Goal: Task Accomplishment & Management: Complete application form

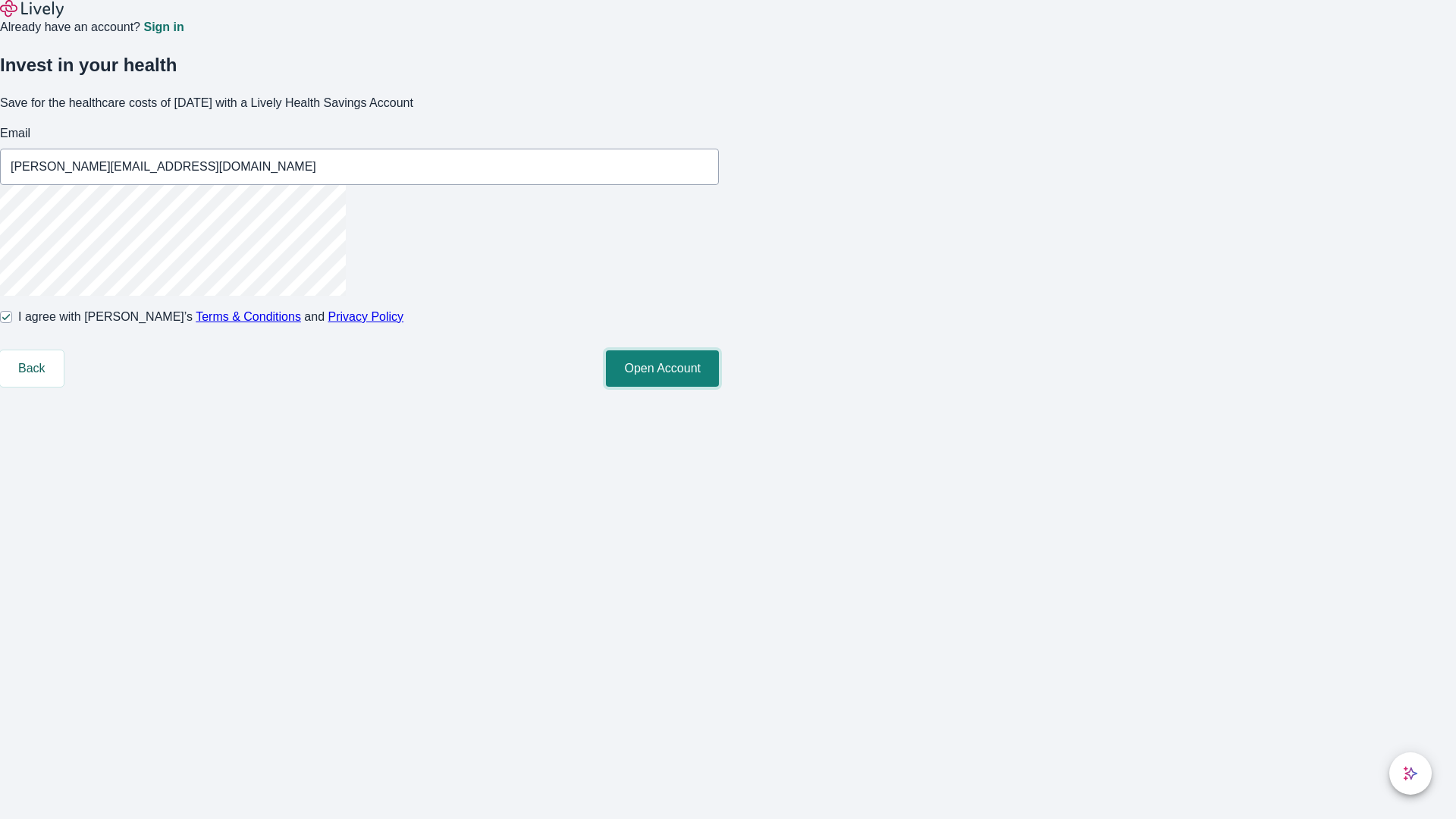
click at [719, 387] on button "Open Account" at bounding box center [662, 368] width 113 height 36
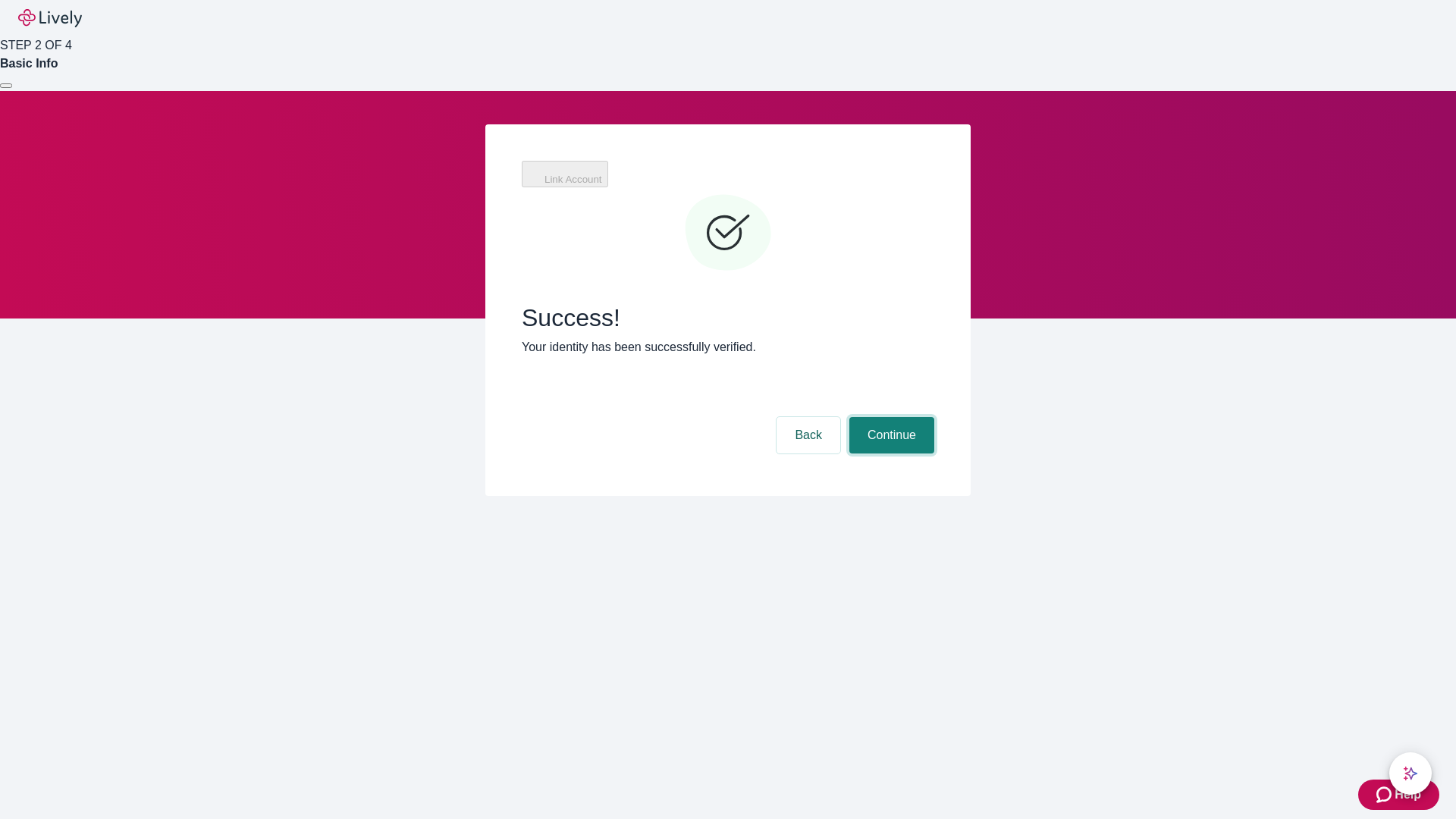
click at [890, 418] on button "Continue" at bounding box center [892, 435] width 85 height 36
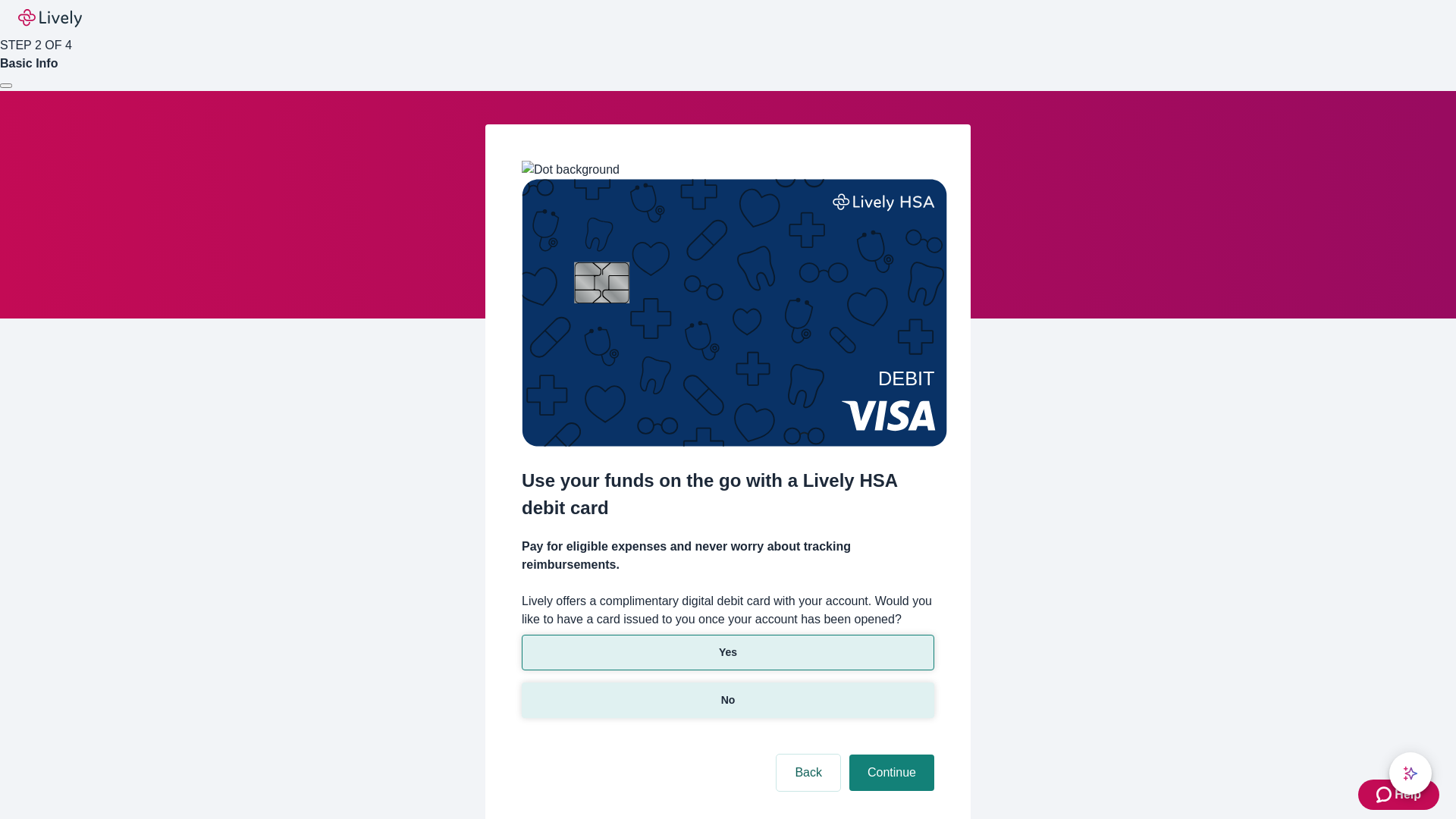
click at [728, 693] on p "No" at bounding box center [728, 701] width 15 height 16
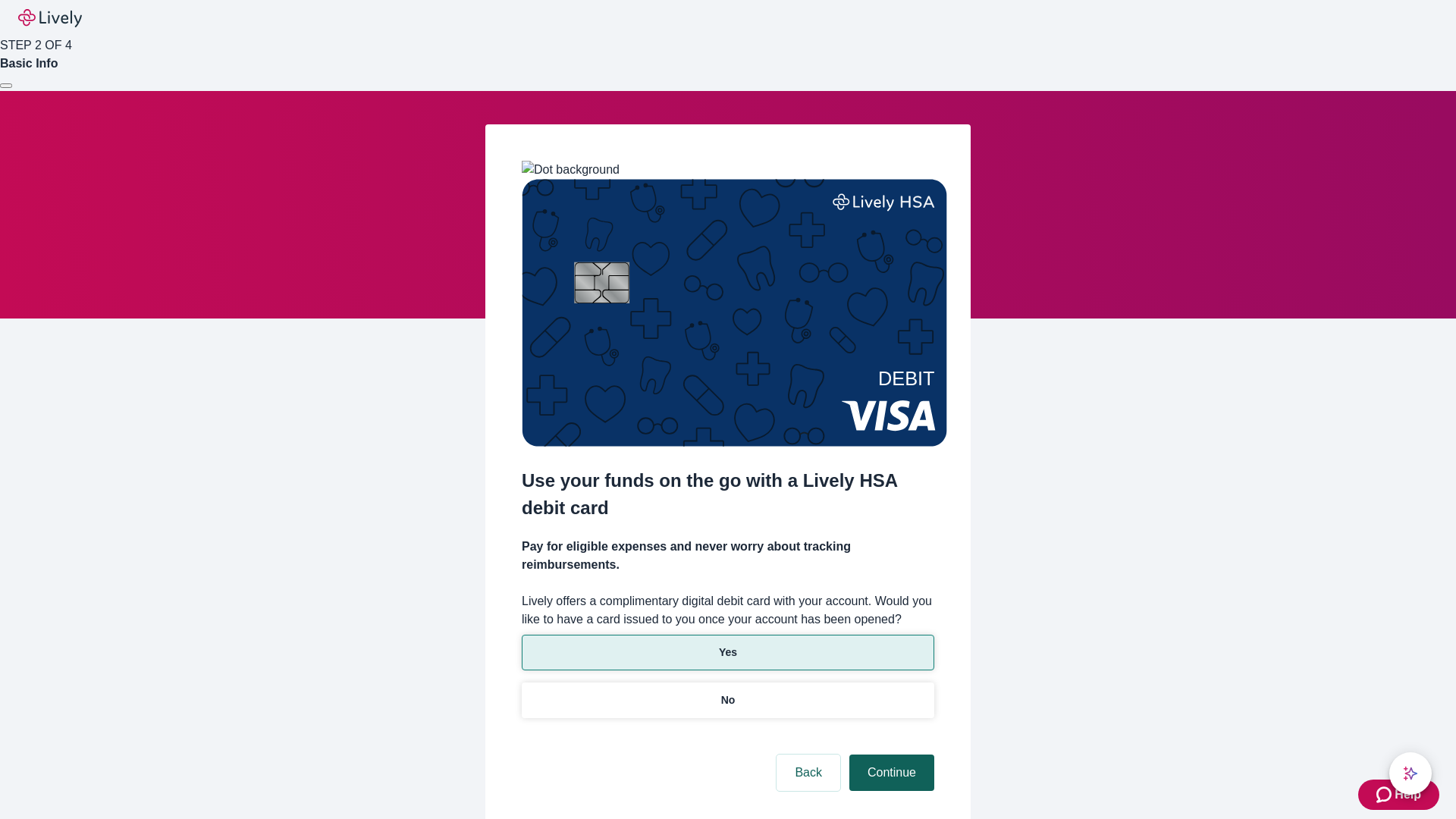
click at [890, 755] on button "Continue" at bounding box center [892, 773] width 85 height 36
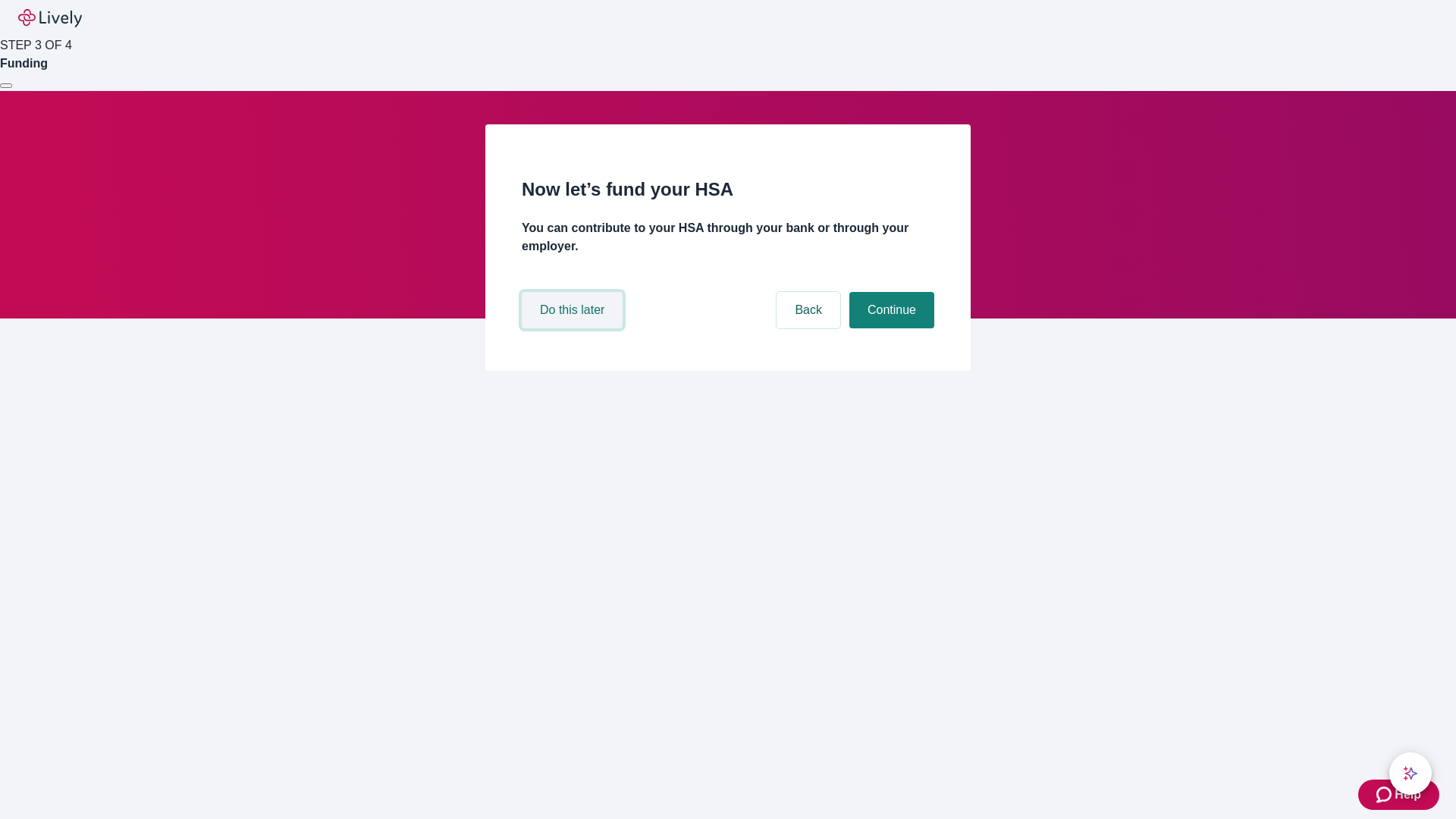
click at [574, 329] on button "Do this later" at bounding box center [572, 310] width 101 height 36
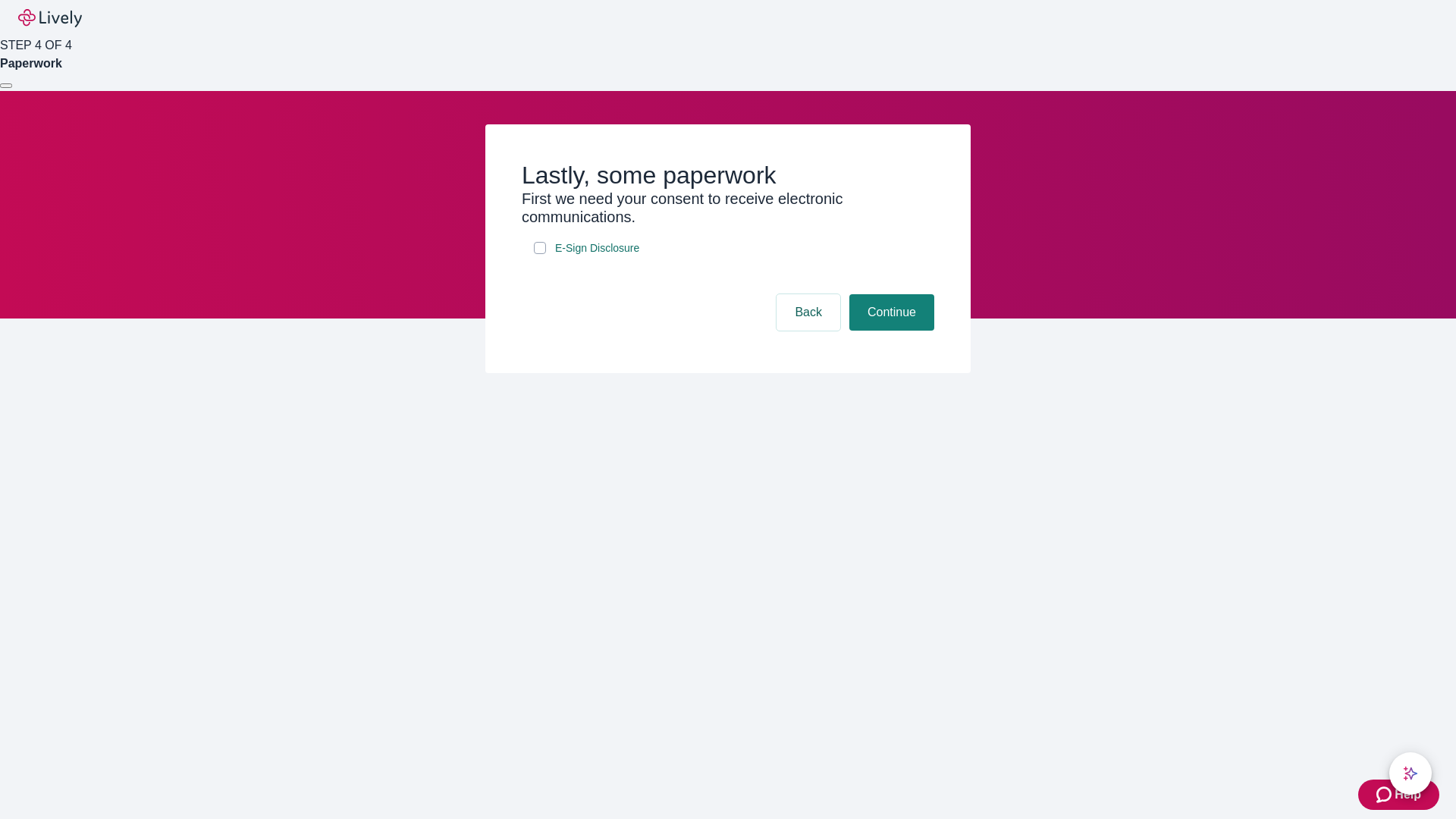
click at [540, 254] on input "E-Sign Disclosure" at bounding box center [539, 248] width 12 height 12
checkbox input "true"
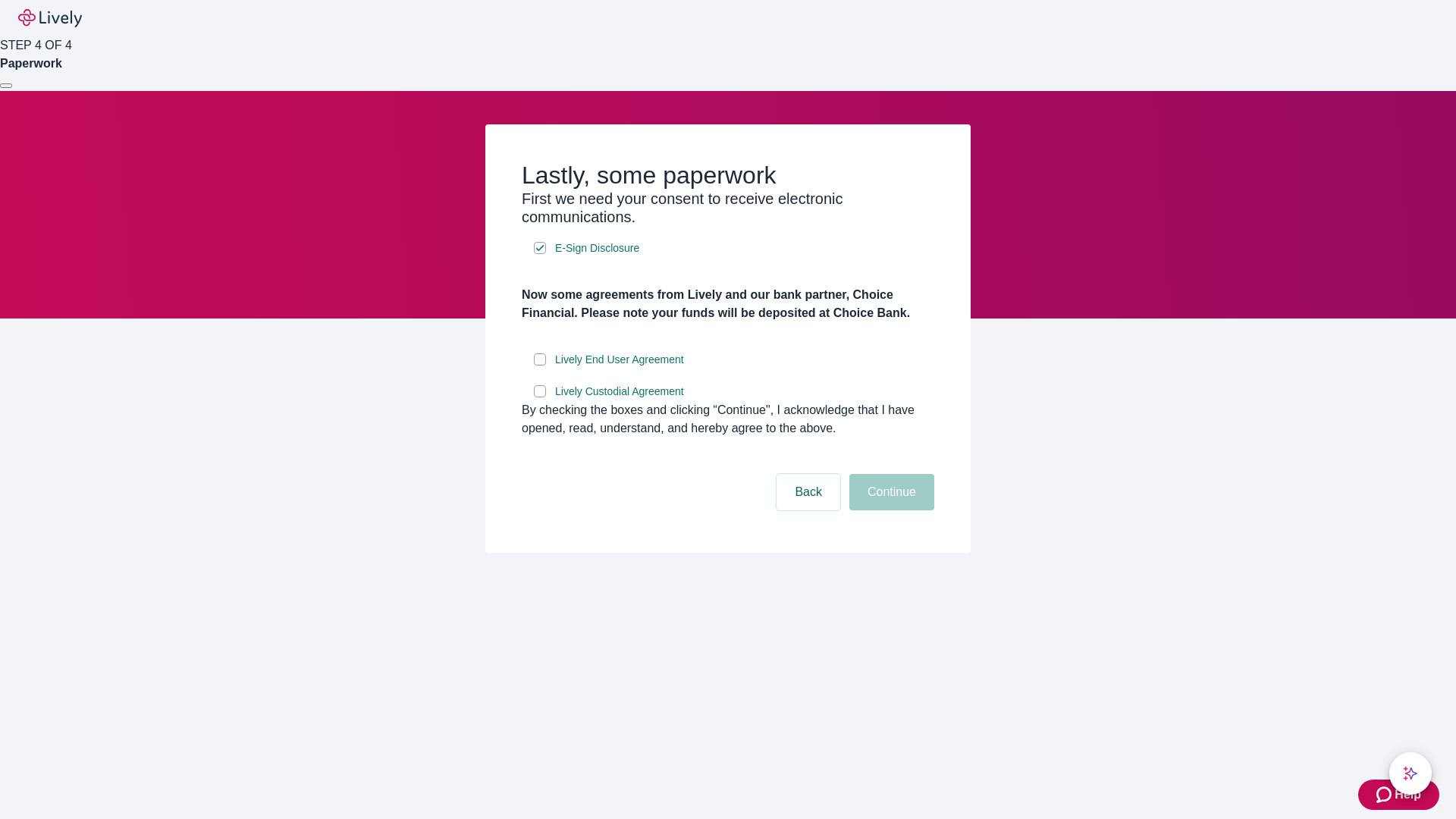
click at [540, 366] on input "Lively End User Agreement" at bounding box center [539, 359] width 12 height 12
checkbox input "true"
click at [540, 397] on input "Lively Custodial Agreement" at bounding box center [539, 391] width 12 height 12
checkbox input "true"
click at [890, 510] on button "Continue" at bounding box center [892, 492] width 85 height 36
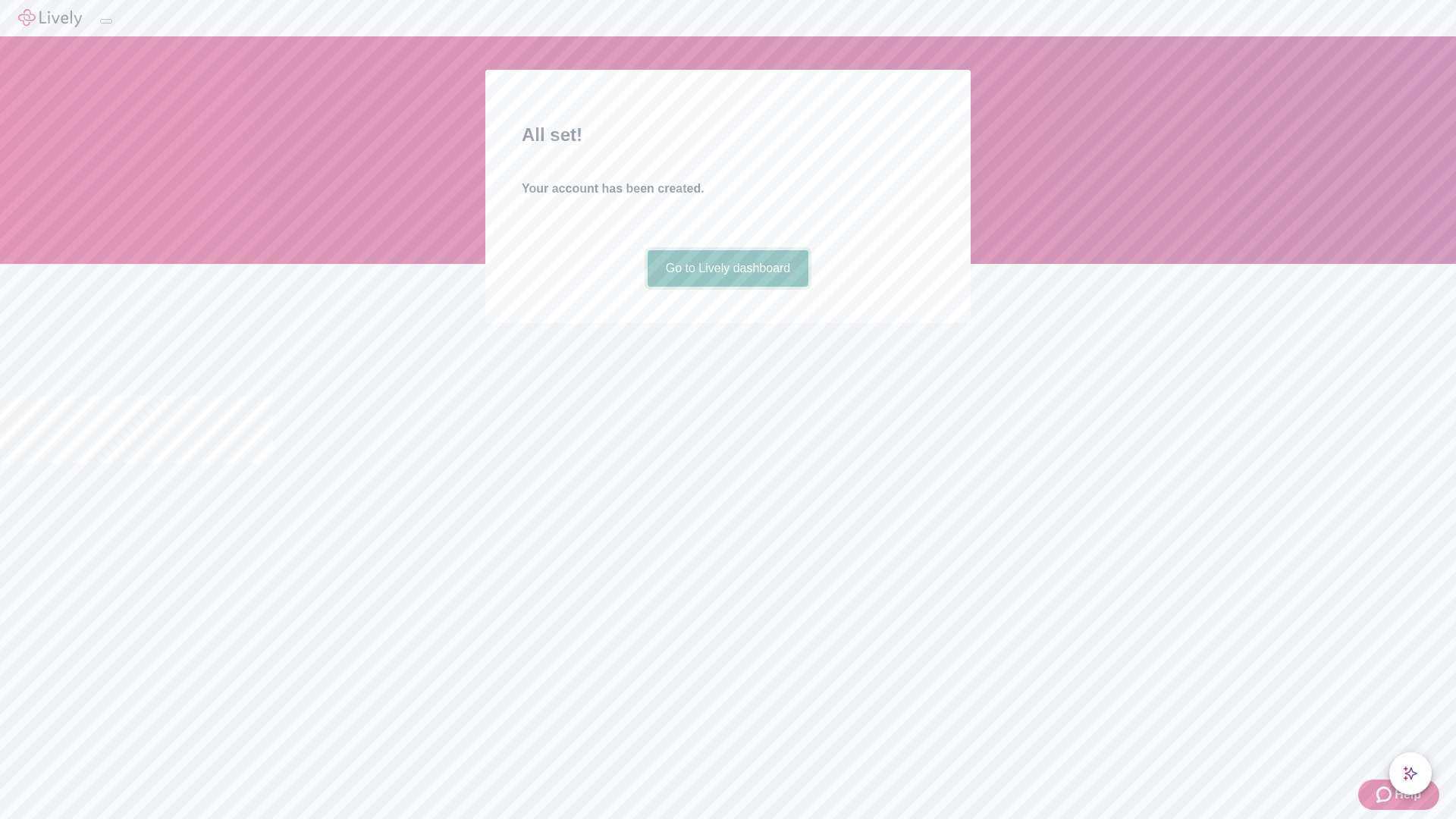
click at [728, 287] on link "Go to Lively dashboard" at bounding box center [728, 268] width 162 height 36
